Goal: Information Seeking & Learning: Learn about a topic

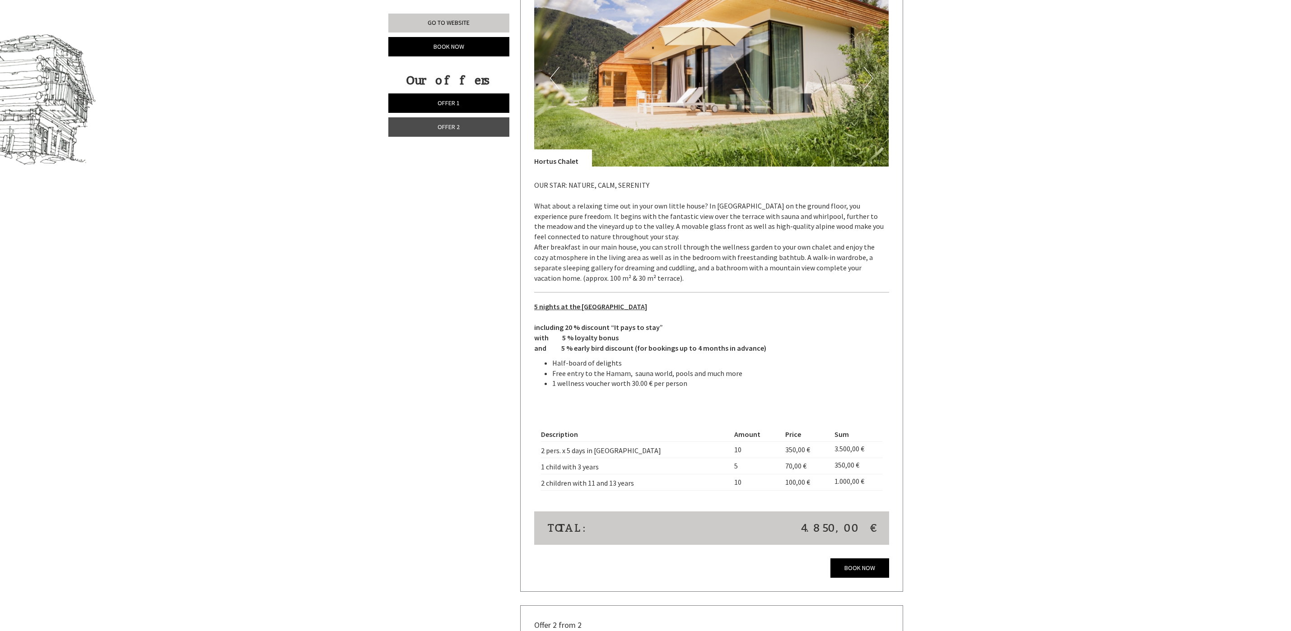
scroll to position [813, 0]
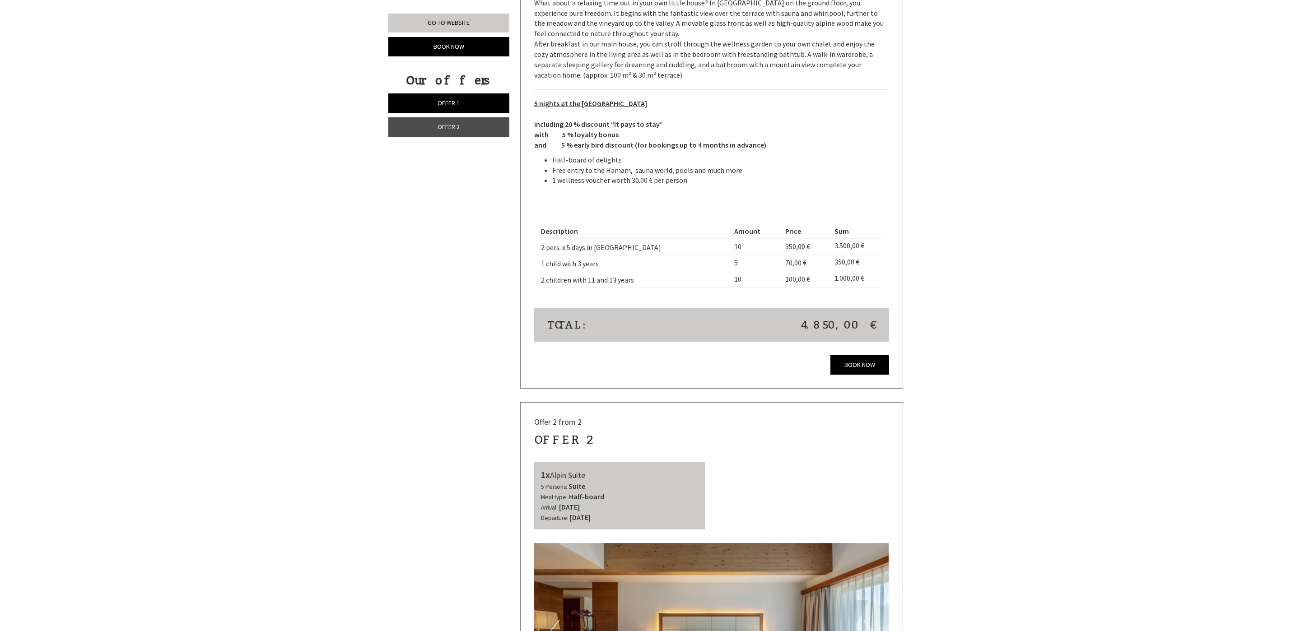
click at [462, 133] on link "Offer 2" at bounding box center [448, 126] width 121 height 19
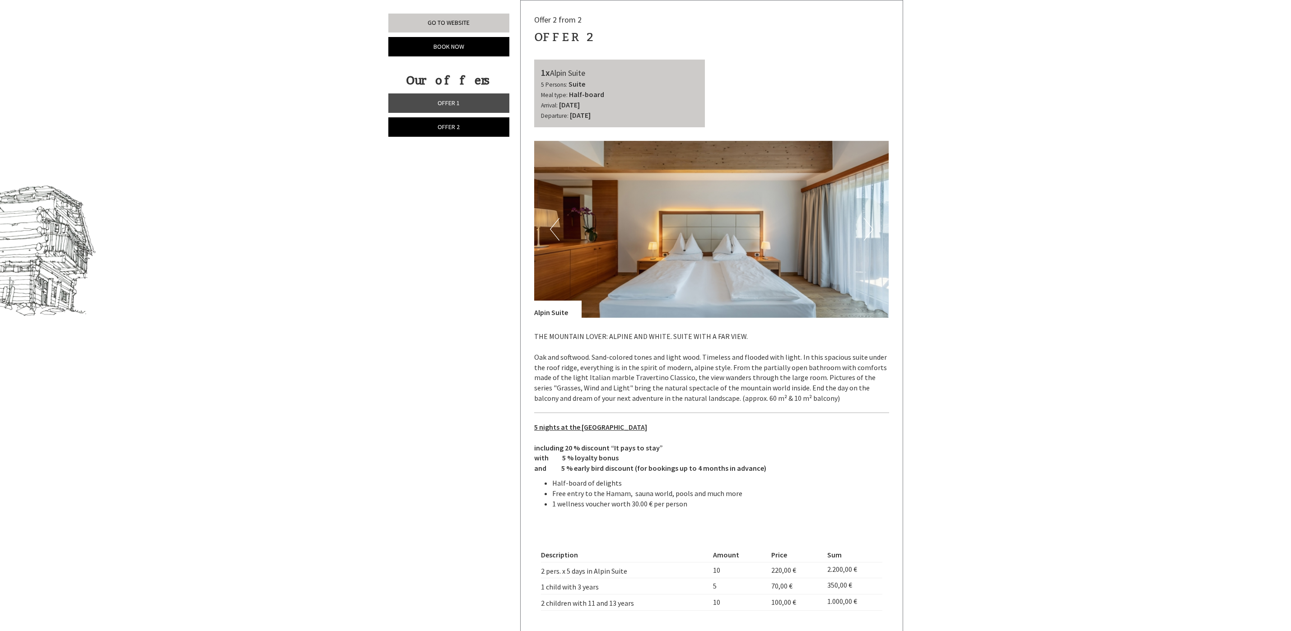
scroll to position [865, 0]
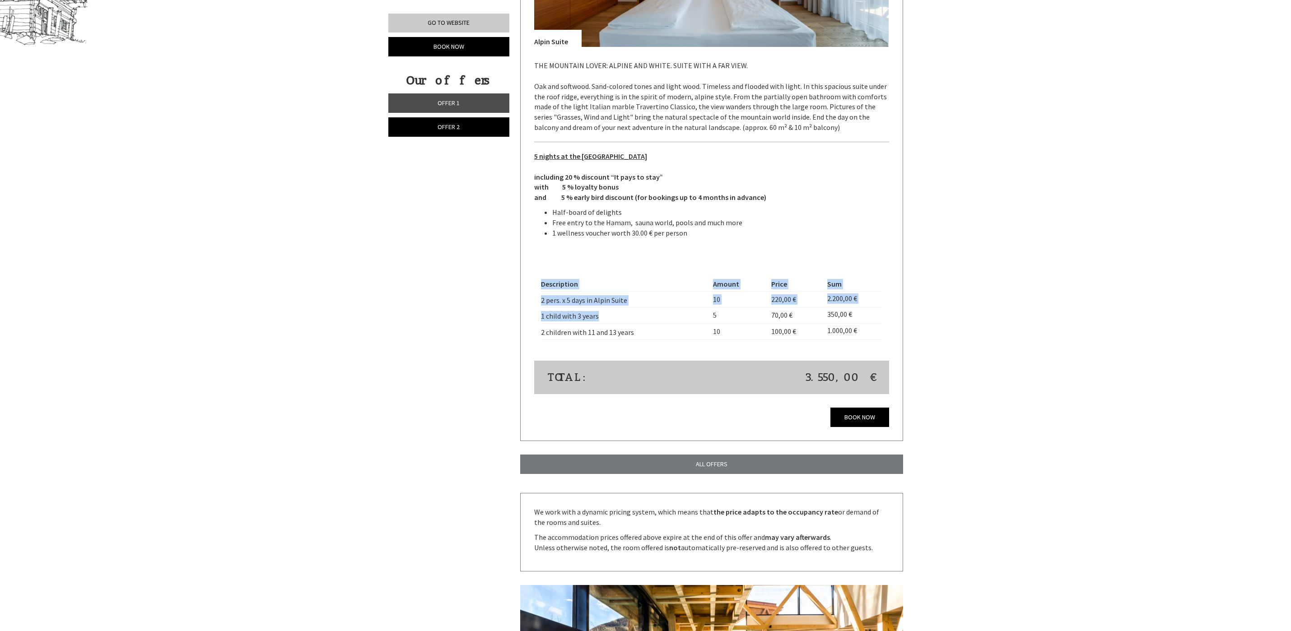
drag, startPoint x: 605, startPoint y: 312, endPoint x: 538, endPoint y: 309, distance: 66.9
click at [538, 309] on div "Description Amount Price Sum 2 pers. x 5 days in Alpin Suite 10 220,00 € 2.200,…" at bounding box center [711, 308] width 355 height 104
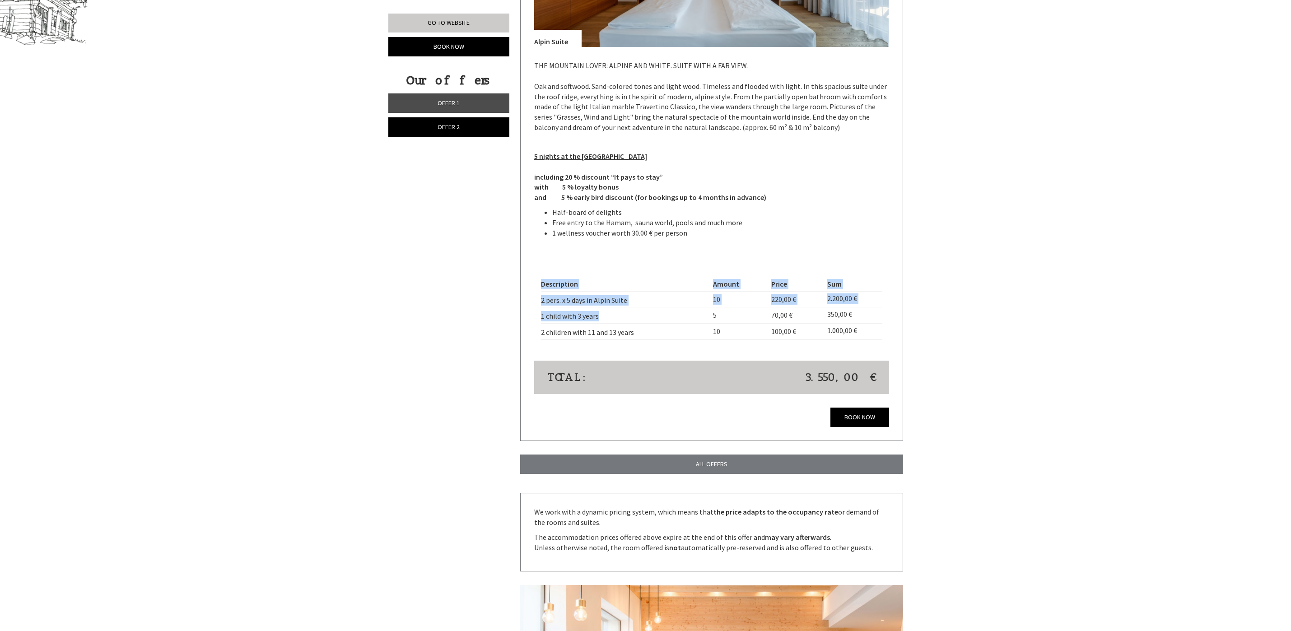
drag, startPoint x: 538, startPoint y: 309, endPoint x: 614, endPoint y: 313, distance: 76.4
click at [607, 313] on td "1 child with 3 years" at bounding box center [625, 316] width 168 height 16
drag, startPoint x: 614, startPoint y: 313, endPoint x: 539, endPoint y: 314, distance: 75.0
click at [539, 314] on div "Description Amount Price Sum 2 pers. x 5 days in Alpin Suite 10 220,00 € 2.200,…" at bounding box center [711, 308] width 355 height 104
click at [606, 320] on td "1 child with 3 years" at bounding box center [625, 316] width 168 height 16
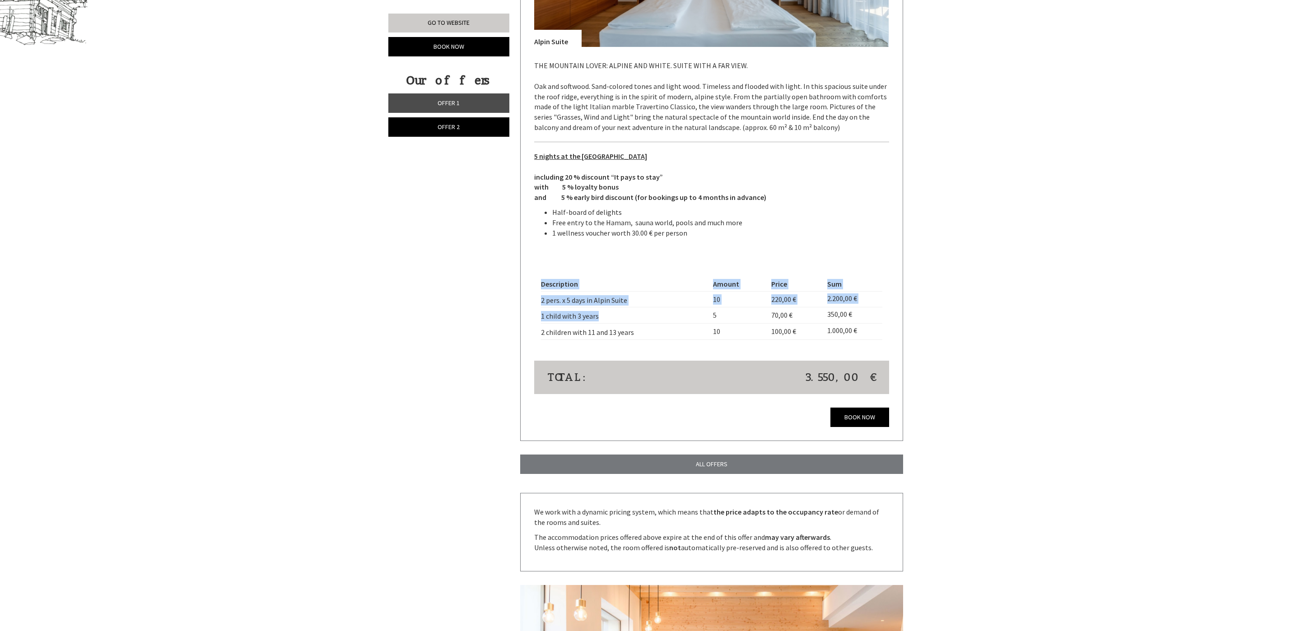
click at [611, 318] on td "1 child with 3 years" at bounding box center [625, 316] width 168 height 16
click at [619, 317] on td "1 child with 3 years" at bounding box center [625, 316] width 168 height 16
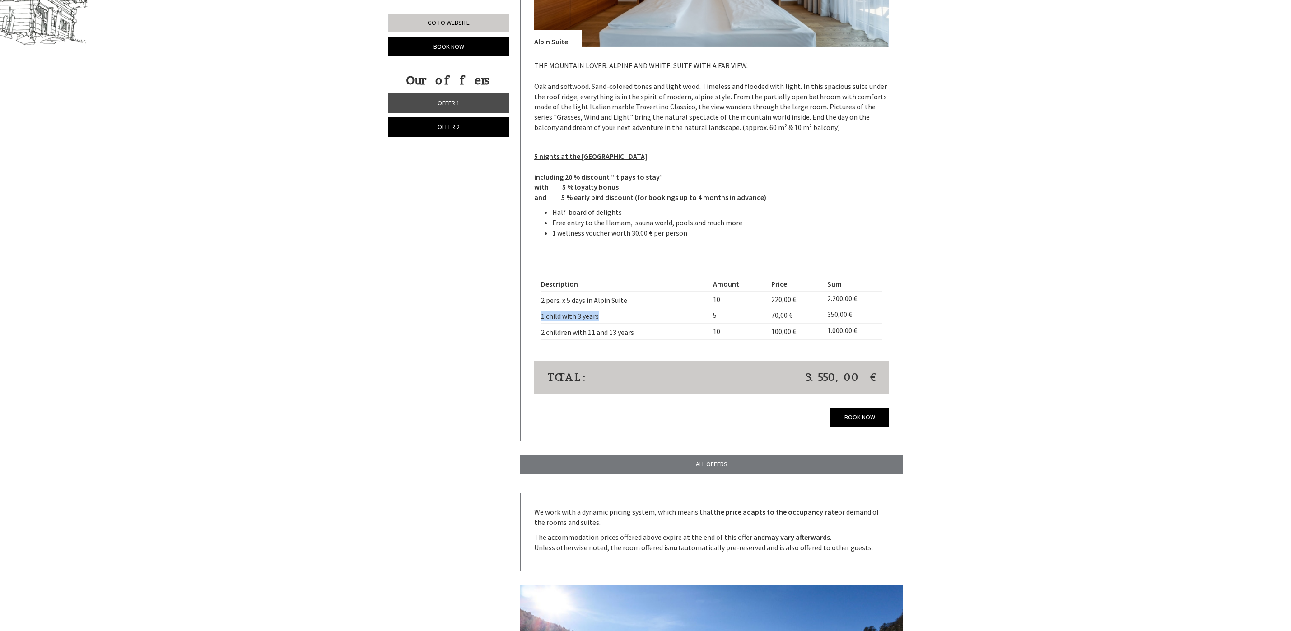
drag, startPoint x: 606, startPoint y: 317, endPoint x: 541, endPoint y: 316, distance: 64.6
click at [541, 316] on td "1 child with 3 years" at bounding box center [625, 316] width 168 height 16
copy td "1 child with 3 years"
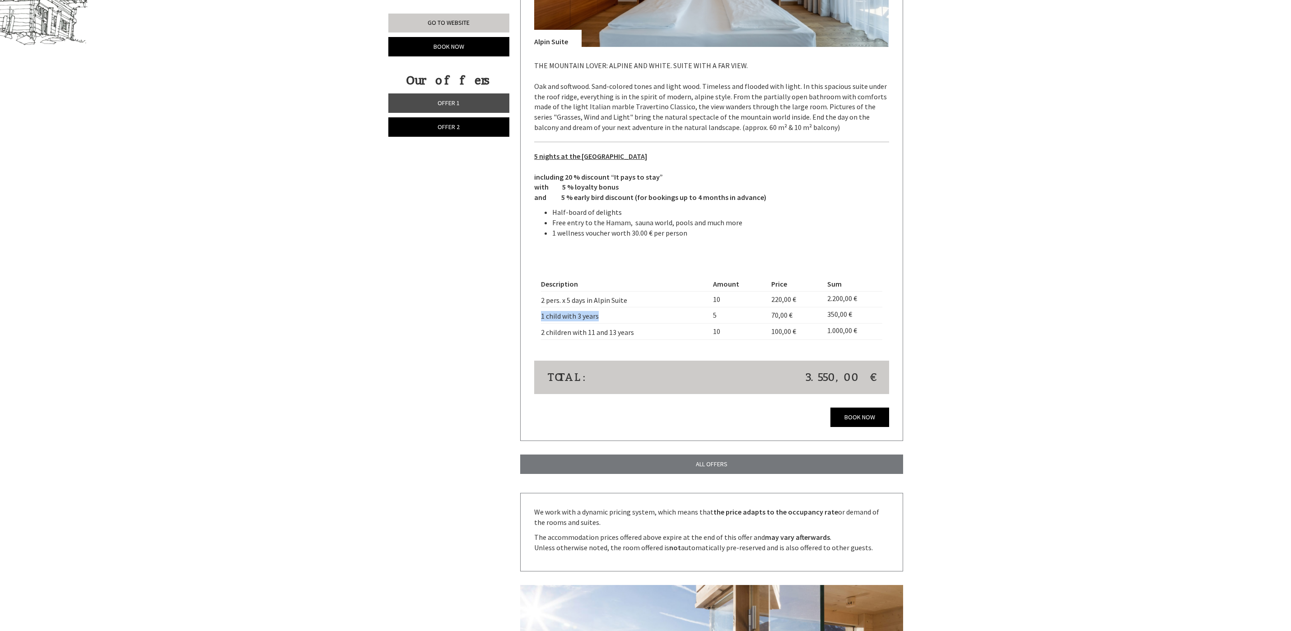
click at [643, 324] on td "2 children with 11 and 13 years" at bounding box center [625, 332] width 168 height 16
drag, startPoint x: 644, startPoint y: 336, endPoint x: 542, endPoint y: 336, distance: 102.1
click at [542, 336] on td "2 children with 11 and 13 years" at bounding box center [625, 332] width 168 height 16
copy td "2 children with 11 and 13 years"
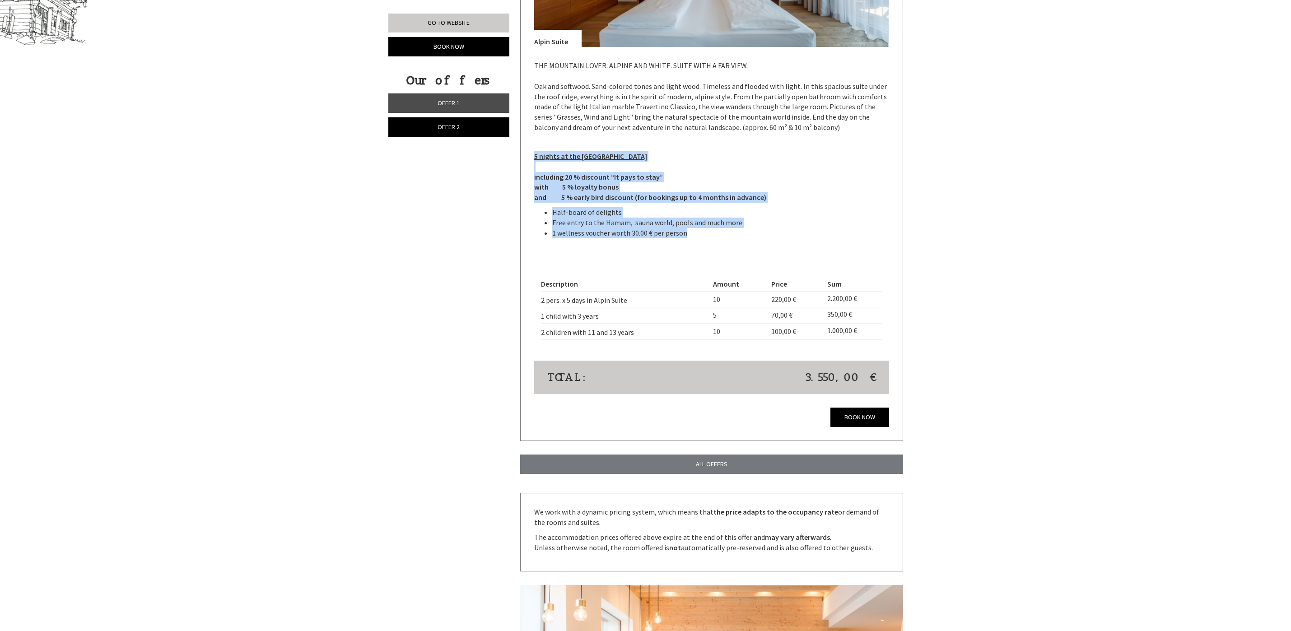
drag, startPoint x: 691, startPoint y: 232, endPoint x: 515, endPoint y: 159, distance: 191.1
click at [515, 159] on div "We warmly welcome you again to the Garberhof and thank you for your interest. W…" at bounding box center [711, 610] width 396 height 1914
copy div "5 nights at the [GEOGRAPHIC_DATA] including 20 % discount “It pays to stay” wit…"
